Goal: Information Seeking & Learning: Find specific fact

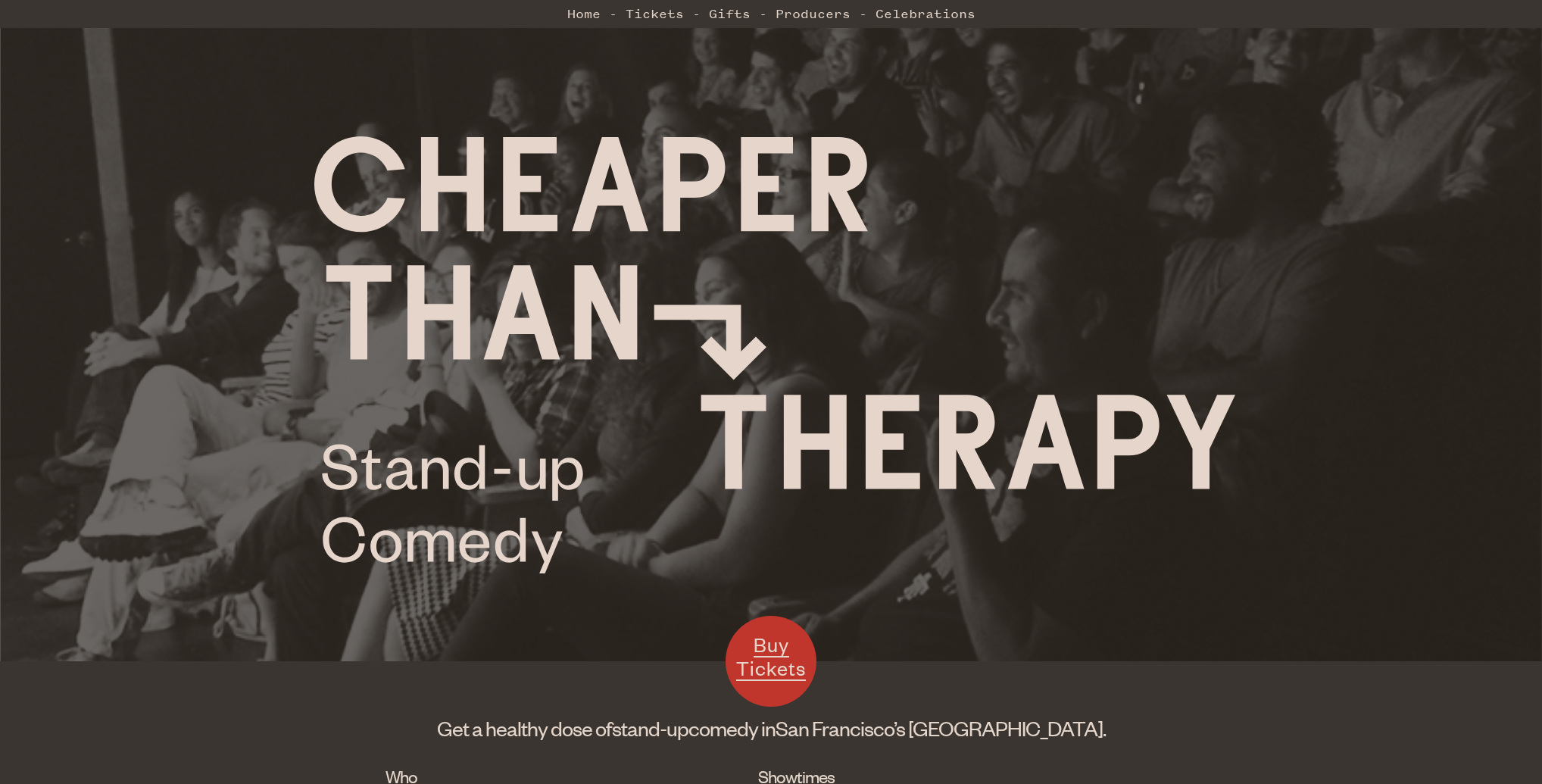
scroll to position [325, 0]
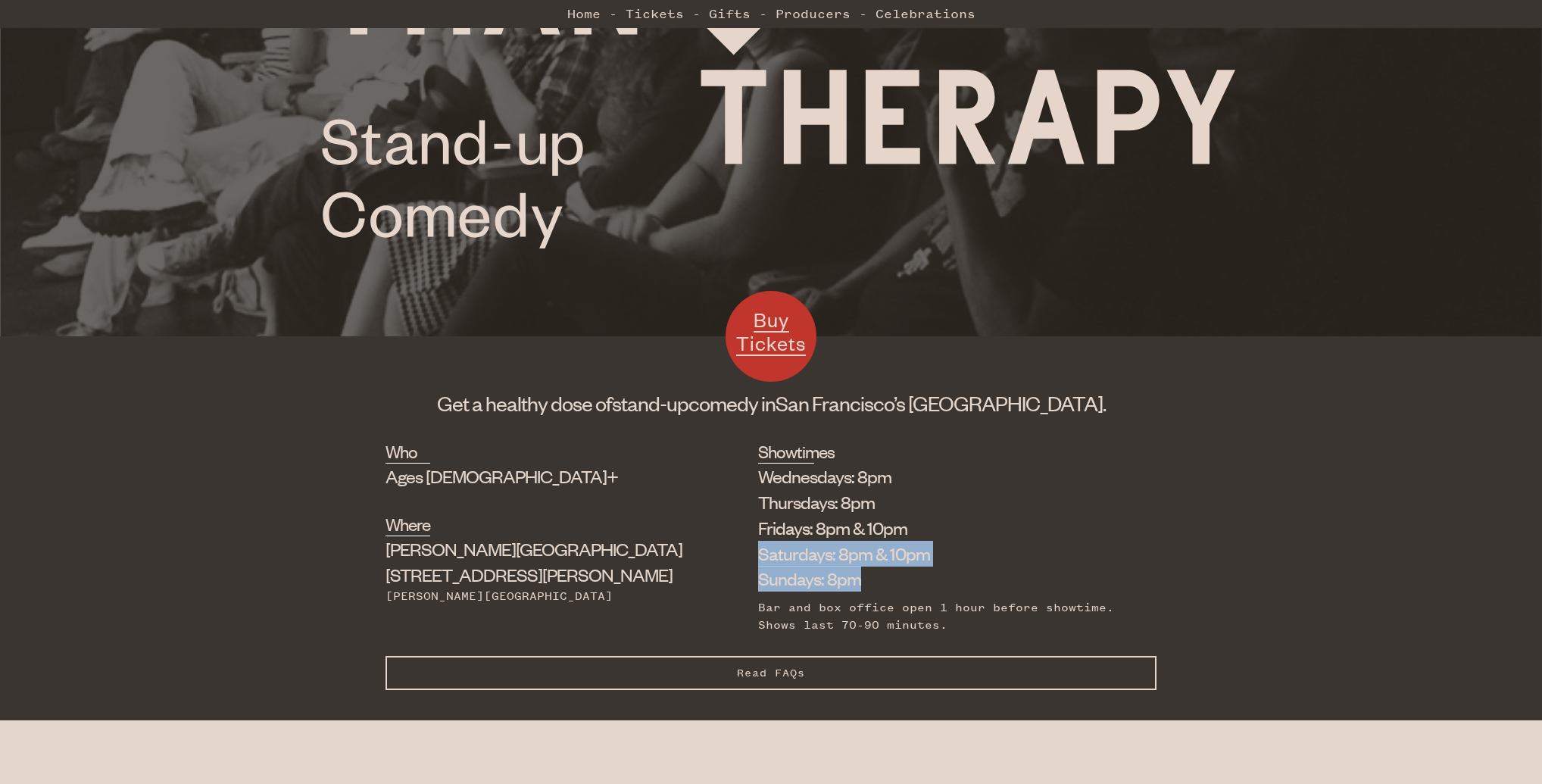
drag, startPoint x: 698, startPoint y: 557, endPoint x: 929, endPoint y: 573, distance: 231.6
click at [929, 573] on ul "Wednesdays: 8pm Thursdays: 8pm Fridays: 8pm & 10pm Saturdays: 8pm & 10pm Sunday…" at bounding box center [945, 527] width 376 height 128
click at [929, 582] on li "Sundays: 8pm" at bounding box center [945, 579] width 376 height 26
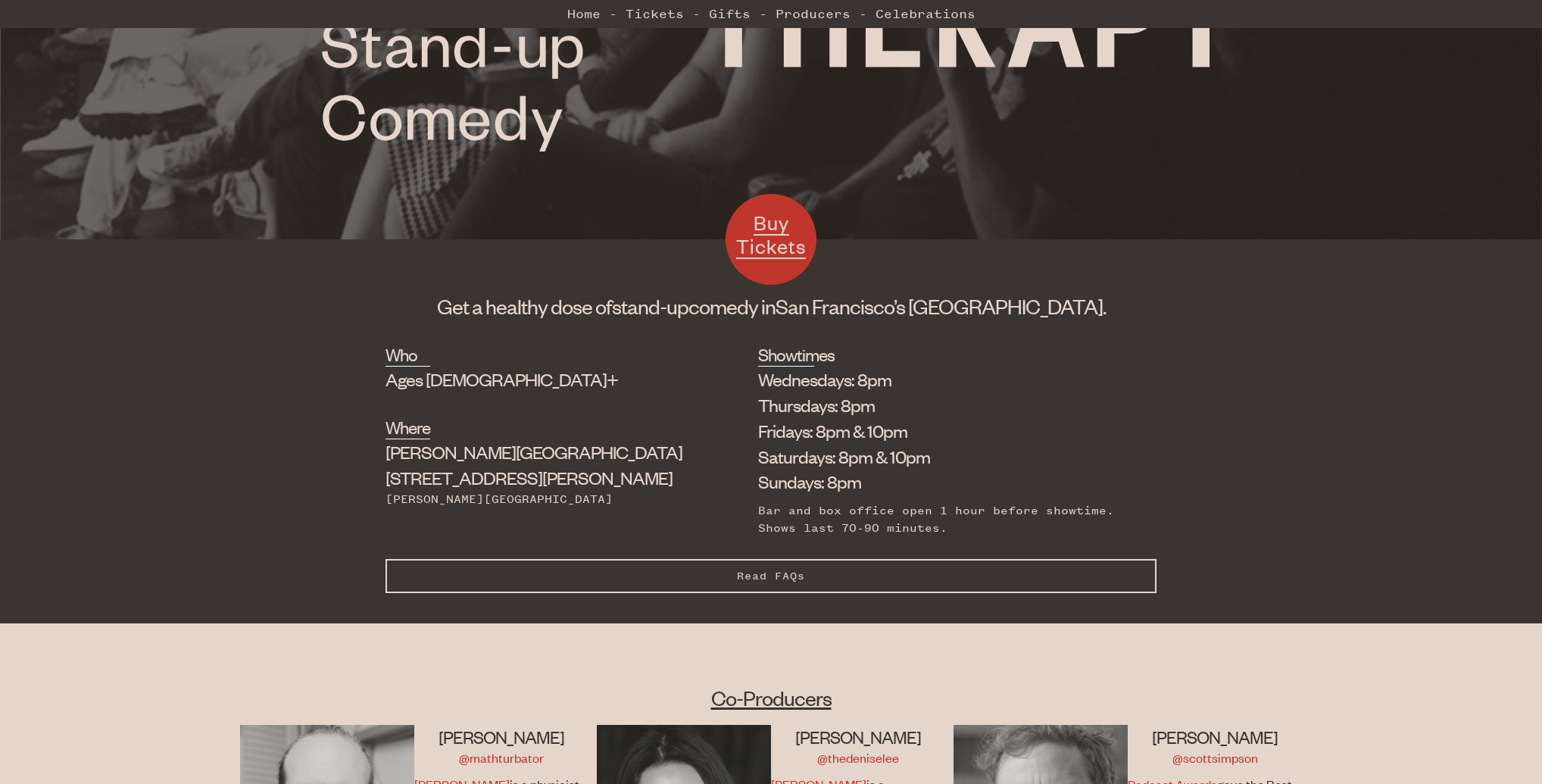
click at [758, 482] on li "Sundays: 8pm" at bounding box center [945, 482] width 376 height 26
click at [758, 463] on li "Saturdays: 8pm & 10pm" at bounding box center [945, 457] width 376 height 26
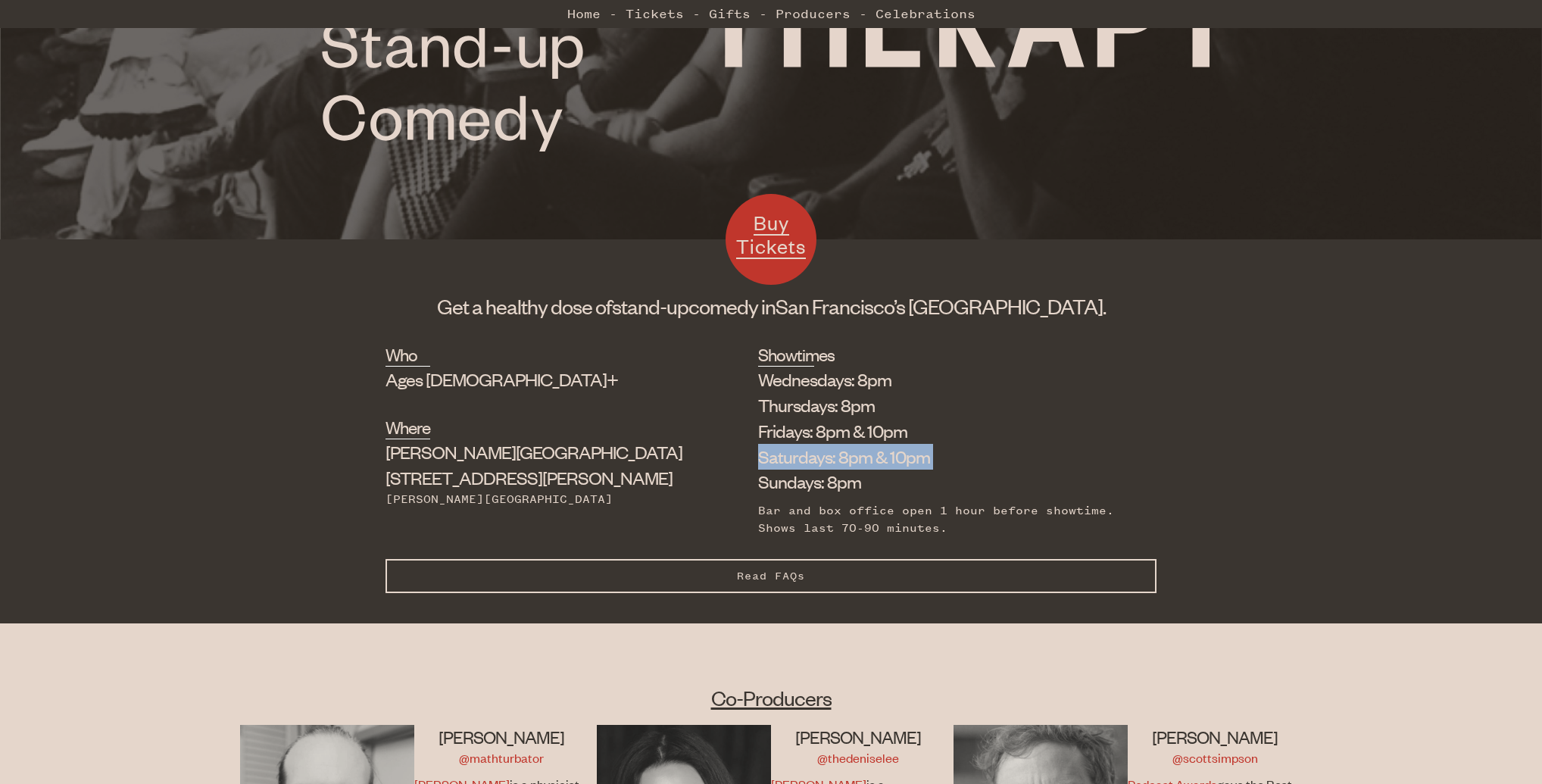
click at [758, 463] on li "Saturdays: 8pm & 10pm" at bounding box center [945, 457] width 376 height 26
click at [758, 482] on li "Sundays: 8pm" at bounding box center [945, 482] width 376 height 26
click at [758, 486] on li "Sundays: 8pm" at bounding box center [945, 482] width 376 height 26
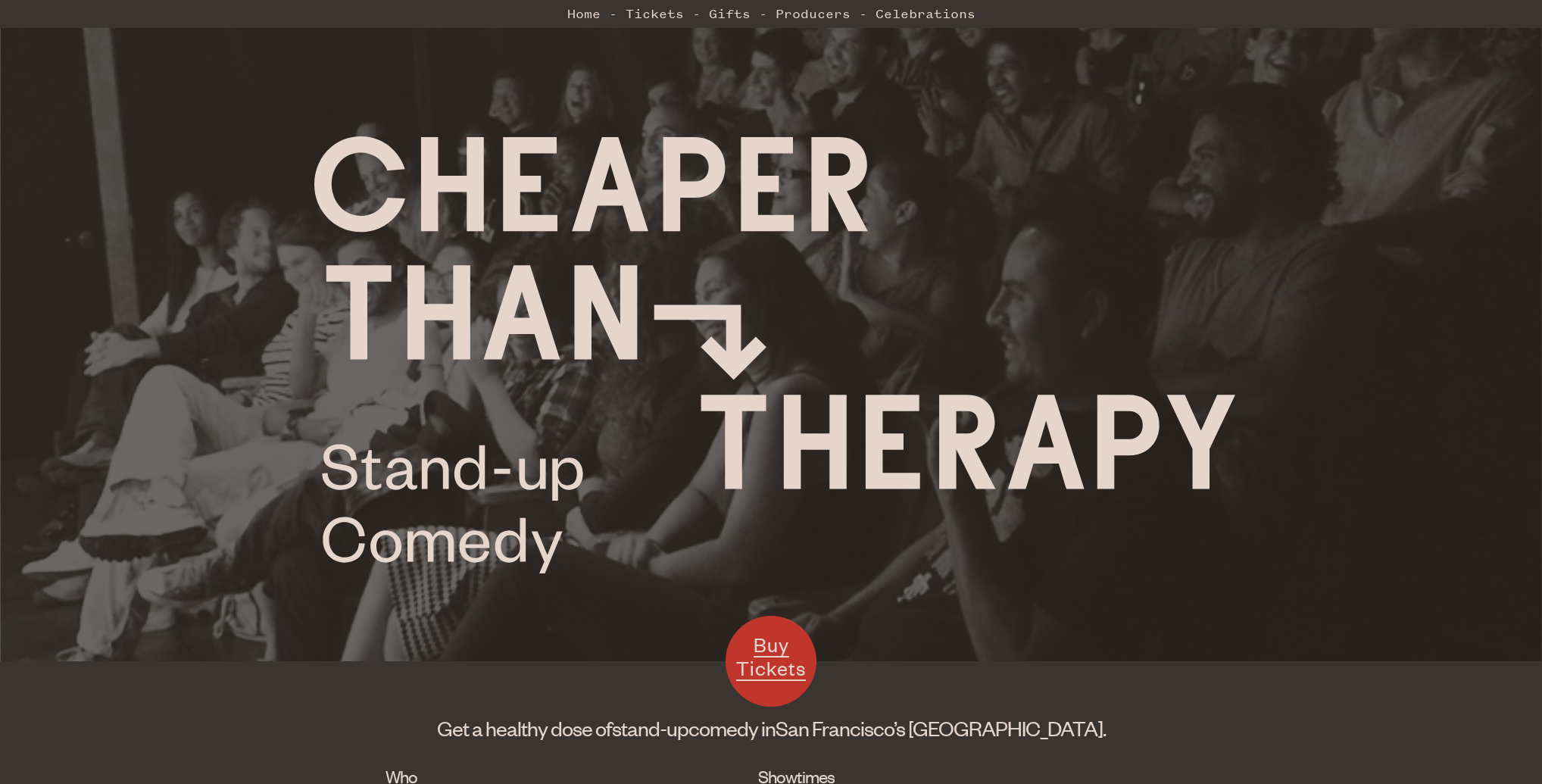
scroll to position [8, 0]
